Goal: Navigation & Orientation: Find specific page/section

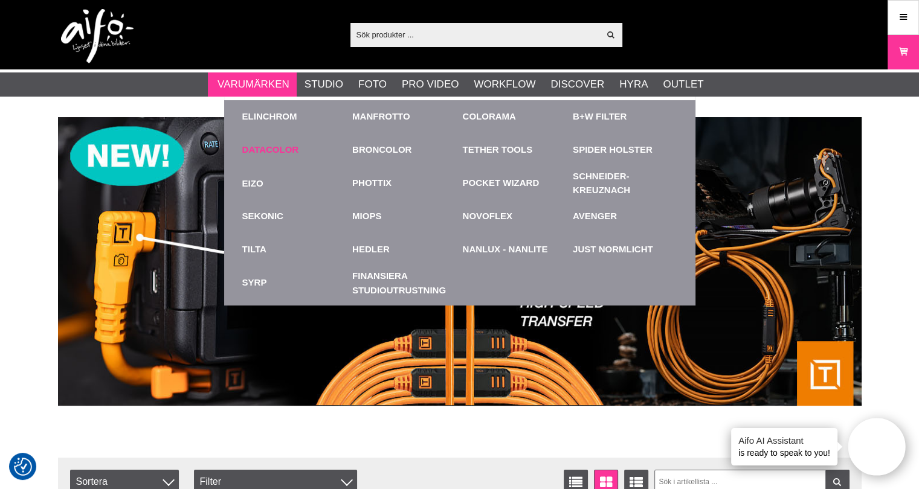
click at [272, 148] on link "Datacolor" at bounding box center [270, 150] width 57 height 14
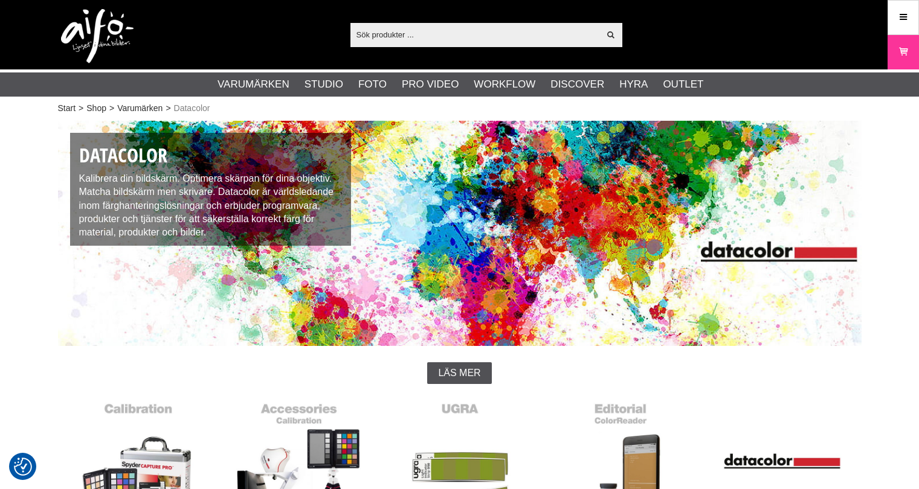
checkbox input "true"
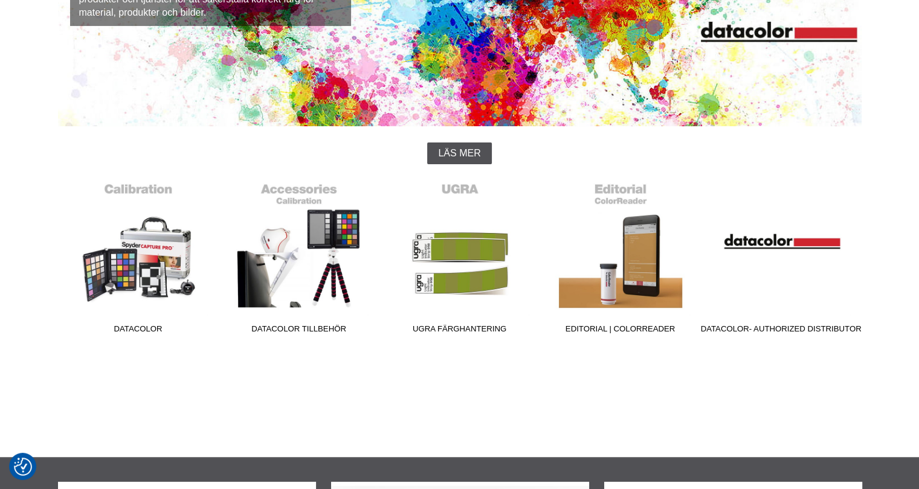
scroll to position [242, 0]
